Goal: Navigation & Orientation: Find specific page/section

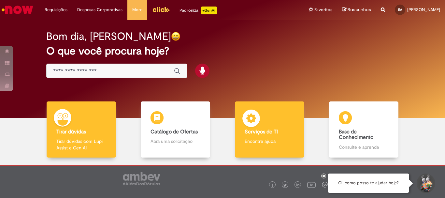
click at [268, 122] on div "Serviços de TI Serviços de TI Encontre ajuda" at bounding box center [269, 129] width 69 height 56
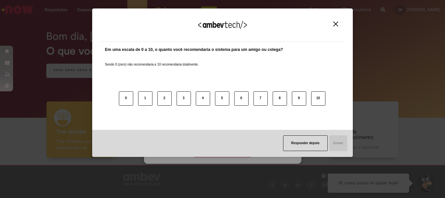
click at [287, 45] on div "Em uma escala de 0 a 10, o quanto você recomendaria o sistema para um amigo ou …" at bounding box center [222, 86] width 245 height 88
click at [338, 24] on img "Close" at bounding box center [336, 24] width 5 height 5
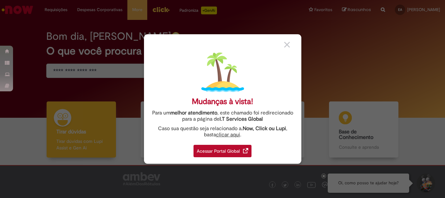
click at [287, 43] on img at bounding box center [287, 45] width 6 height 6
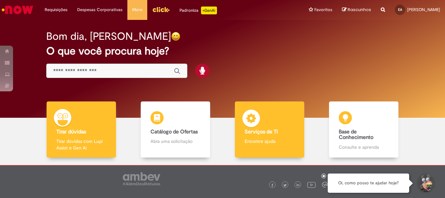
click at [270, 121] on div "Serviços de TI Serviços de TI Encontre ajuda" at bounding box center [269, 129] width 69 height 56
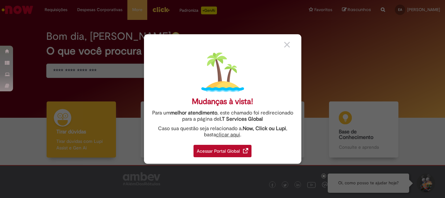
click at [289, 48] on div at bounding box center [290, 44] width 12 height 7
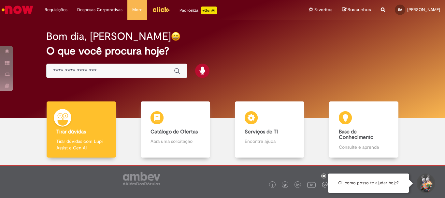
click at [288, 48] on h2 "O que você procura hoje?" at bounding box center [222, 50] width 353 height 11
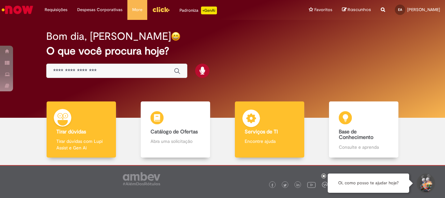
click at [278, 113] on div "Serviços de TI Serviços de TI Encontre ajuda" at bounding box center [269, 129] width 69 height 56
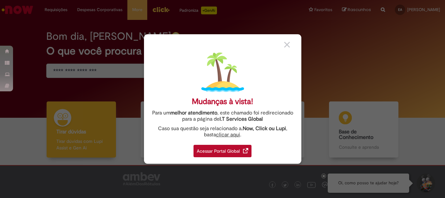
click at [230, 152] on div "Acessar Portal Global" at bounding box center [223, 151] width 58 height 12
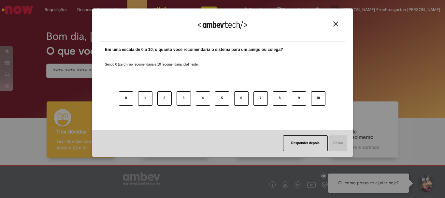
click at [339, 22] on button "Close" at bounding box center [336, 24] width 9 height 6
